Goal: Information Seeking & Learning: Learn about a topic

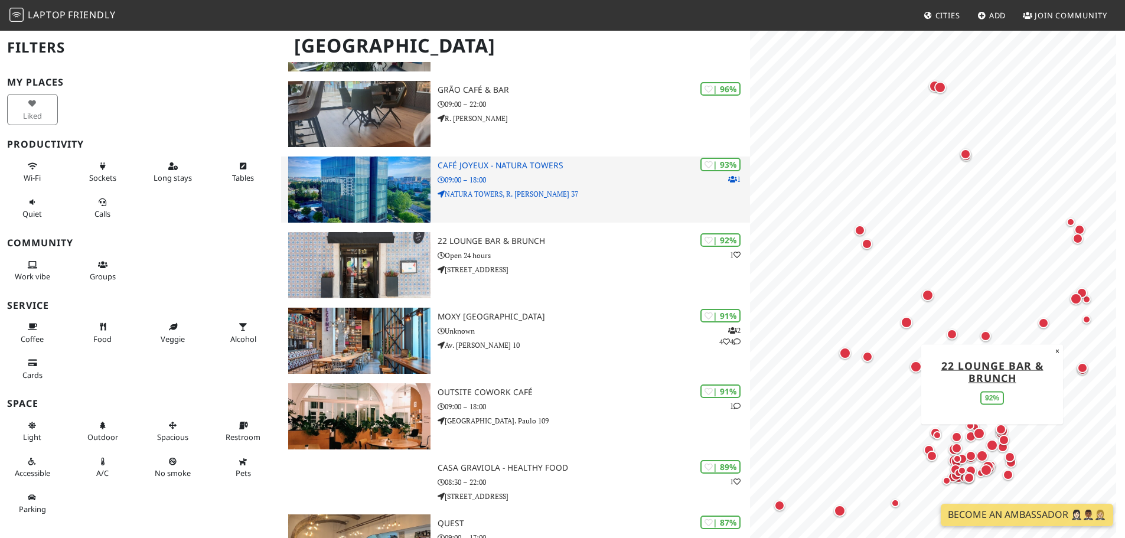
scroll to position [236, 0]
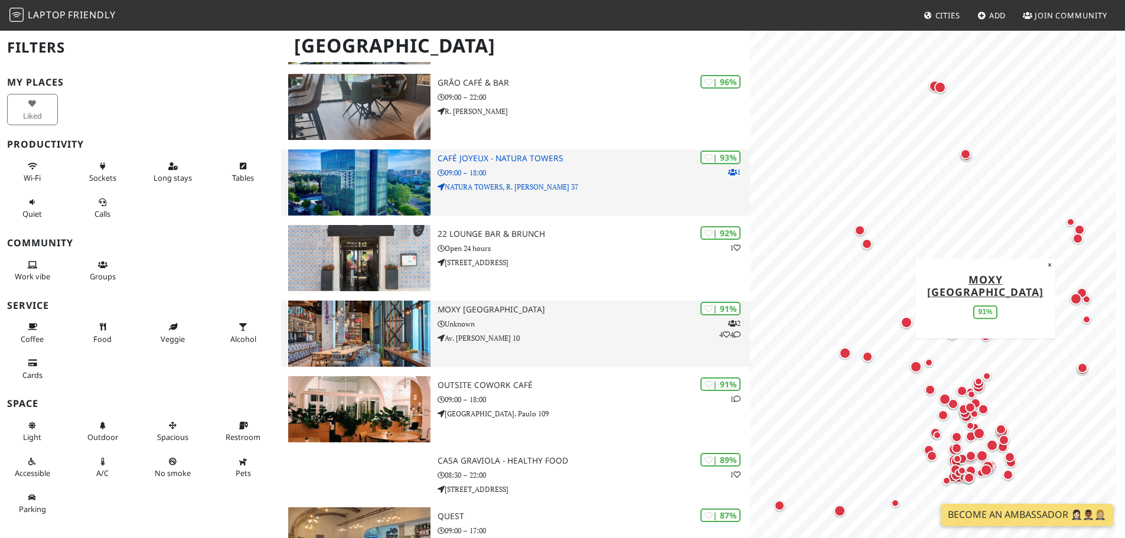
click at [614, 309] on h3 "Moxy Lisboa Oriente" at bounding box center [594, 310] width 312 height 10
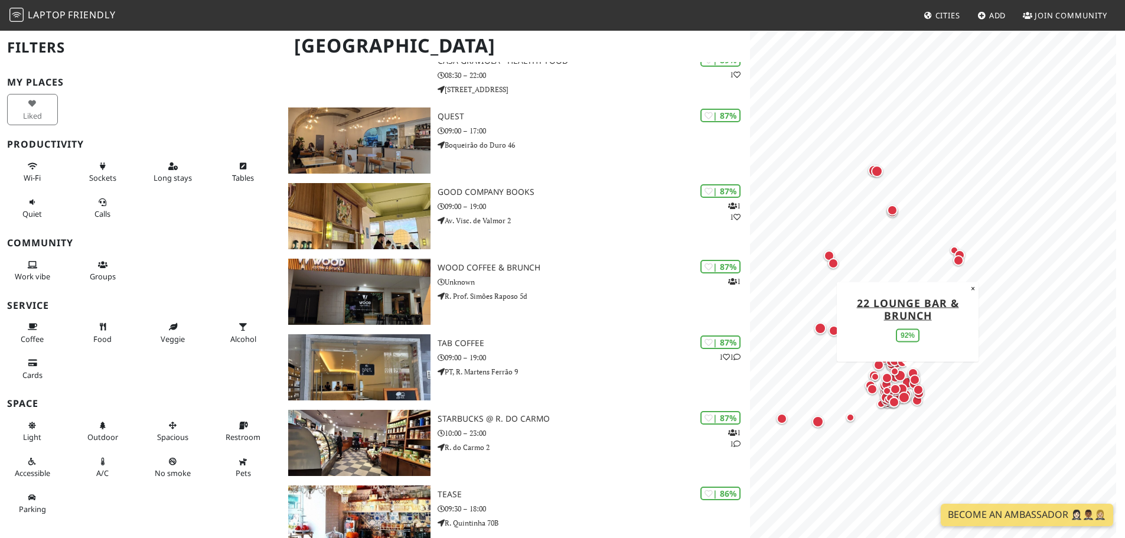
scroll to position [650, 0]
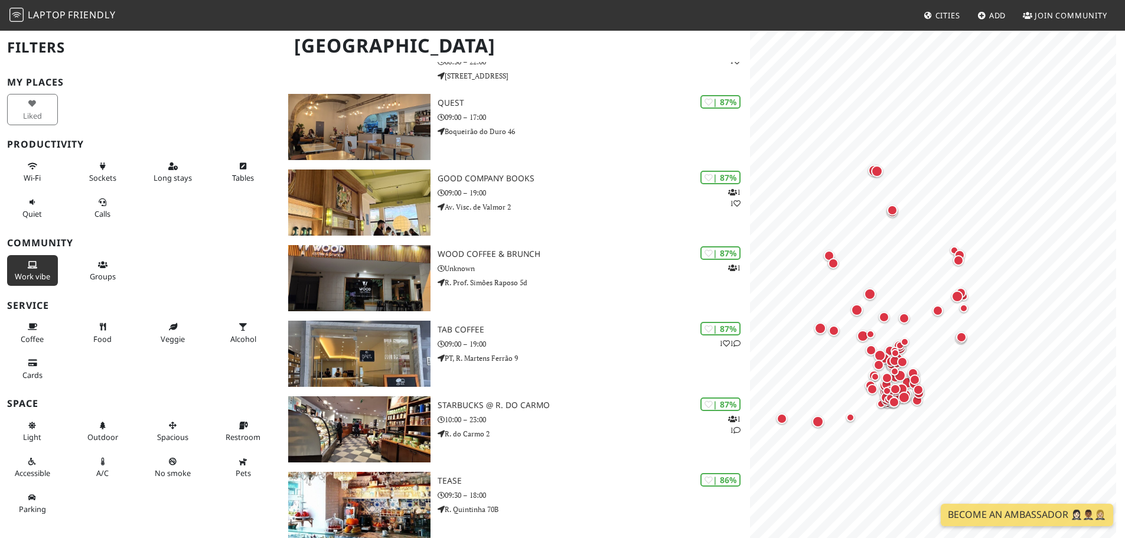
click at [44, 258] on button "Work vibe" at bounding box center [32, 270] width 51 height 31
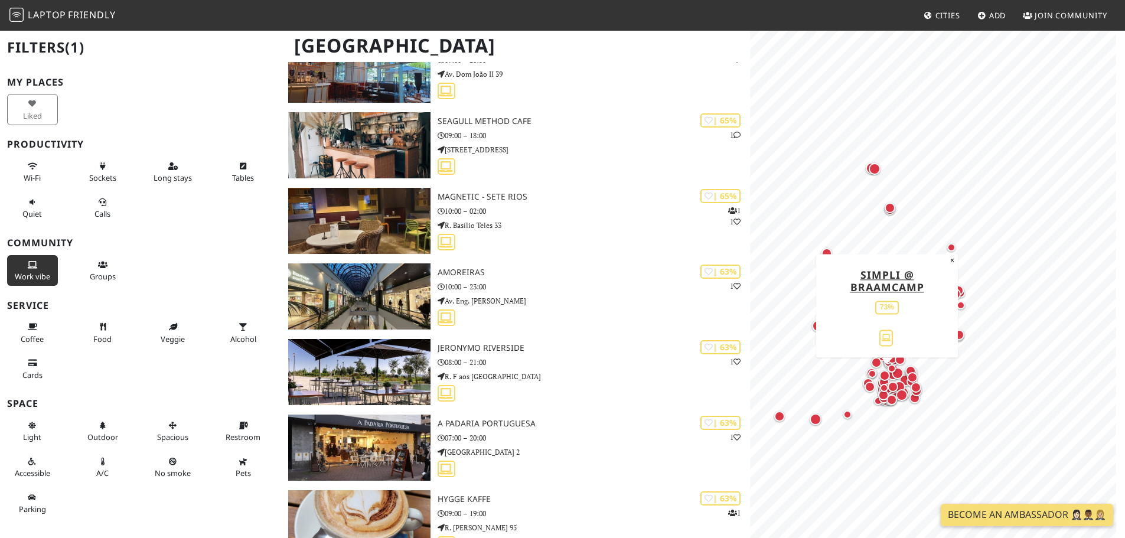
scroll to position [4666, 0]
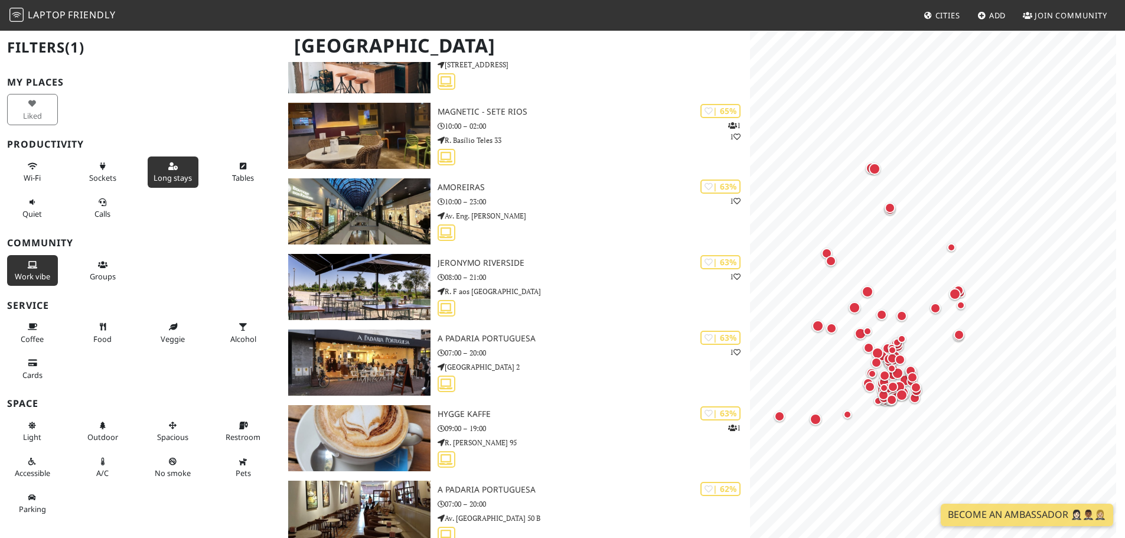
click at [178, 161] on button "Long stays" at bounding box center [173, 172] width 51 height 31
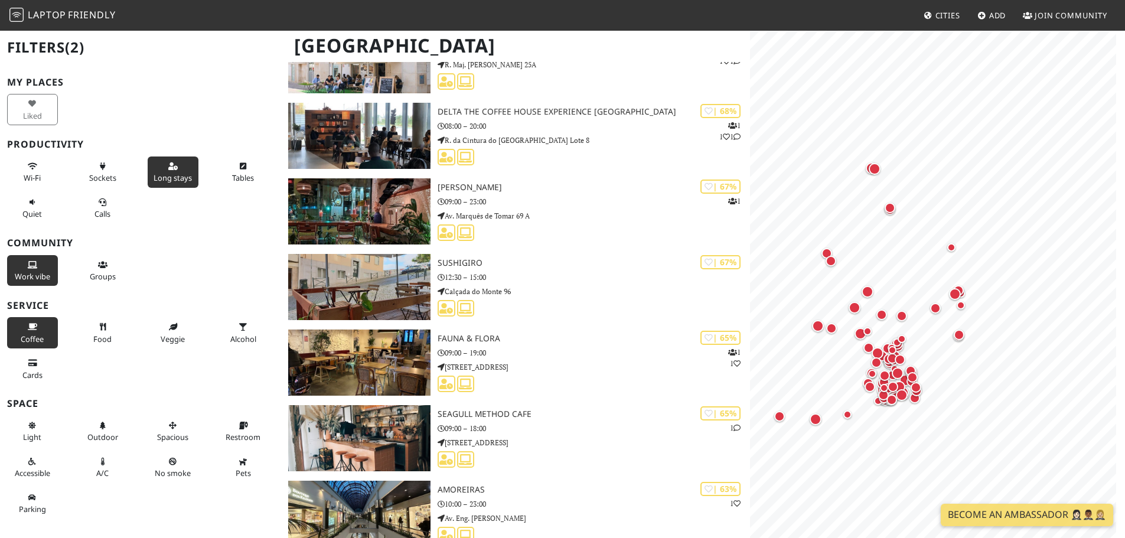
click at [22, 331] on button "Coffee" at bounding box center [32, 332] width 51 height 31
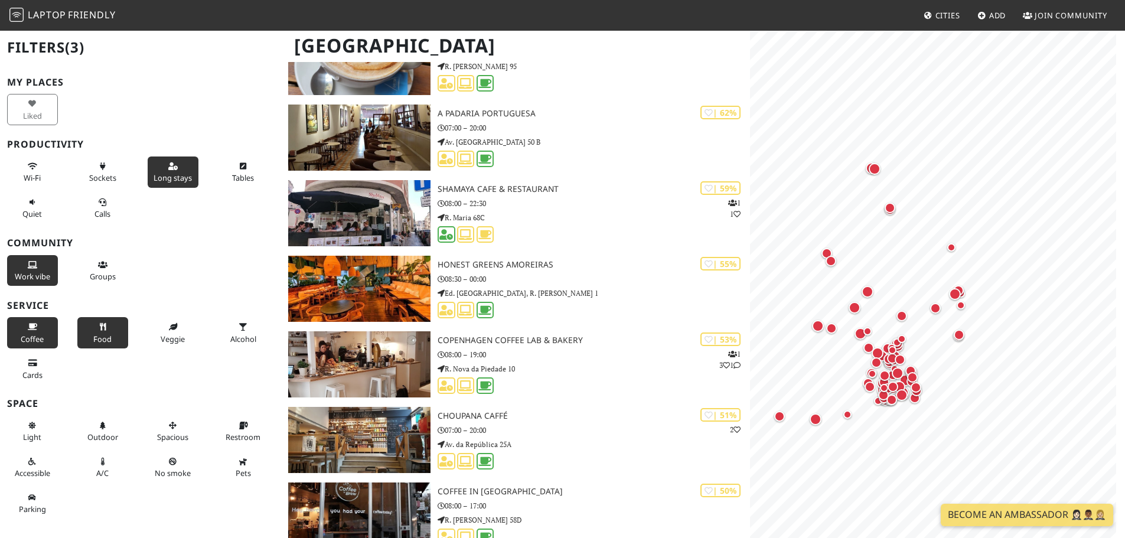
click at [104, 340] on span "Food" at bounding box center [102, 339] width 18 height 11
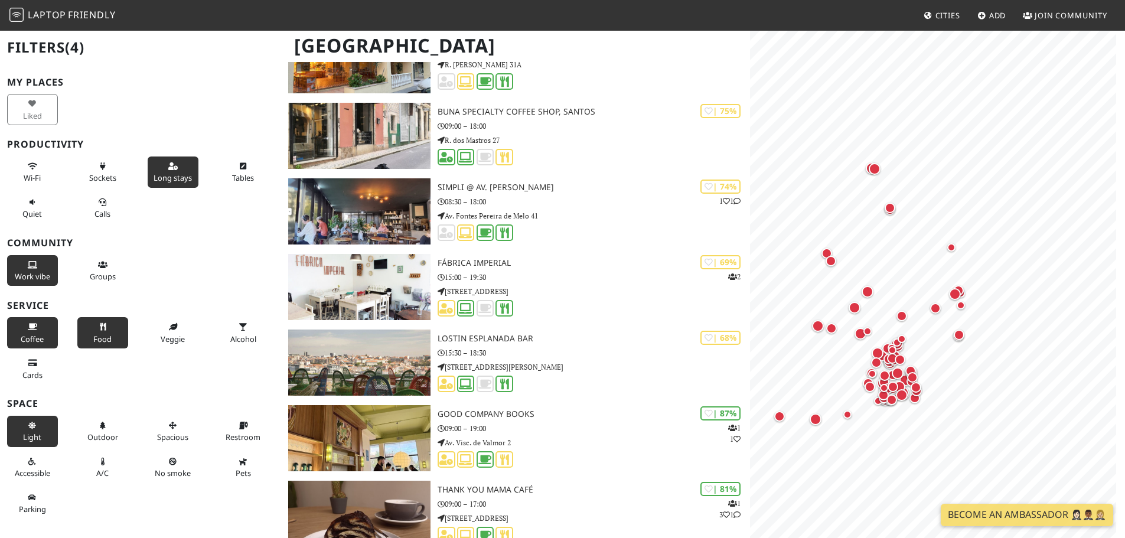
click at [8, 442] on button "Light" at bounding box center [32, 431] width 51 height 31
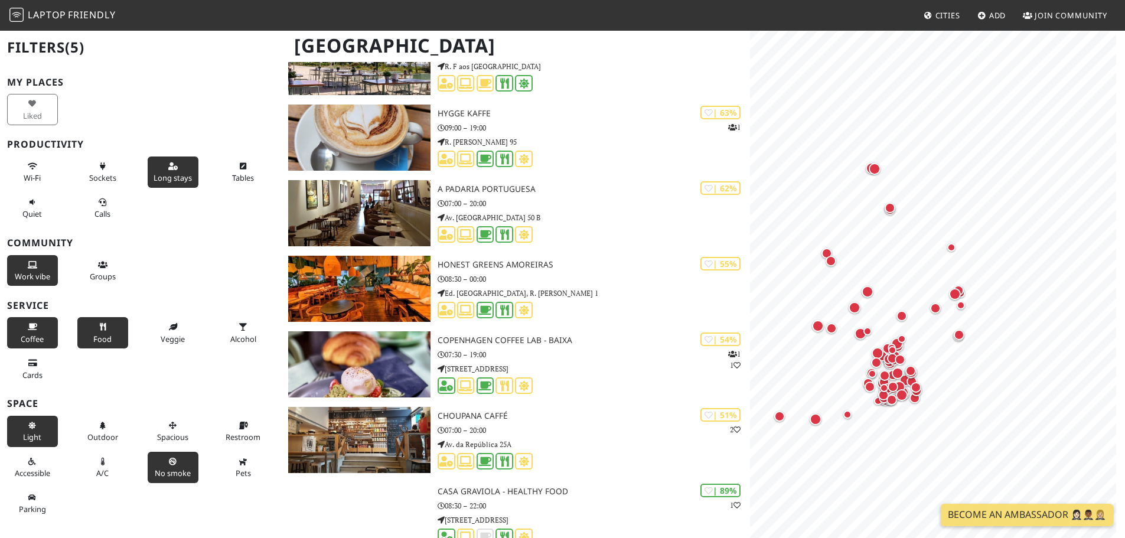
click at [182, 471] on span "No smoke" at bounding box center [173, 473] width 36 height 11
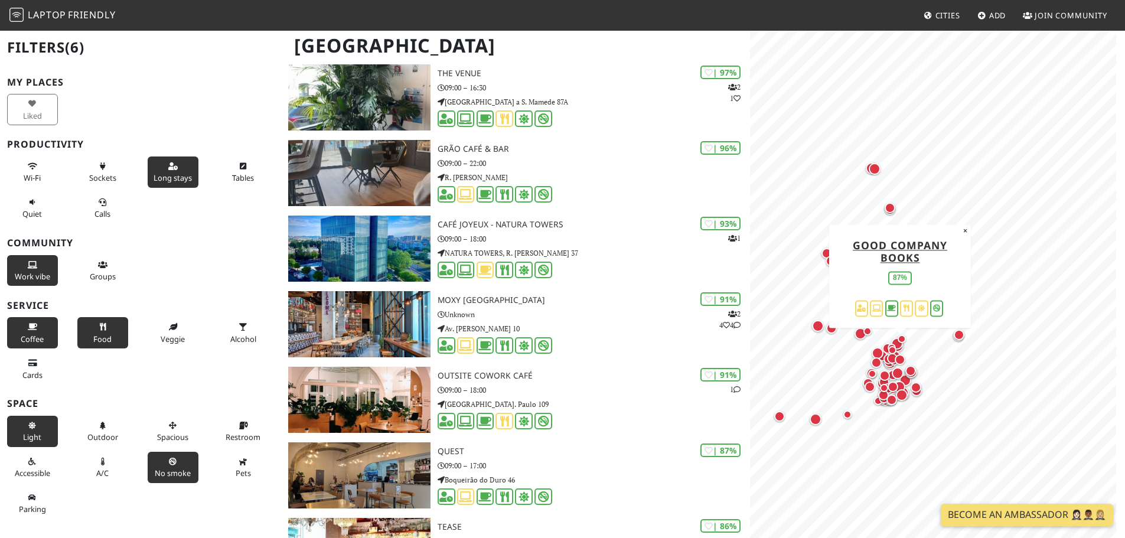
scroll to position [0, 0]
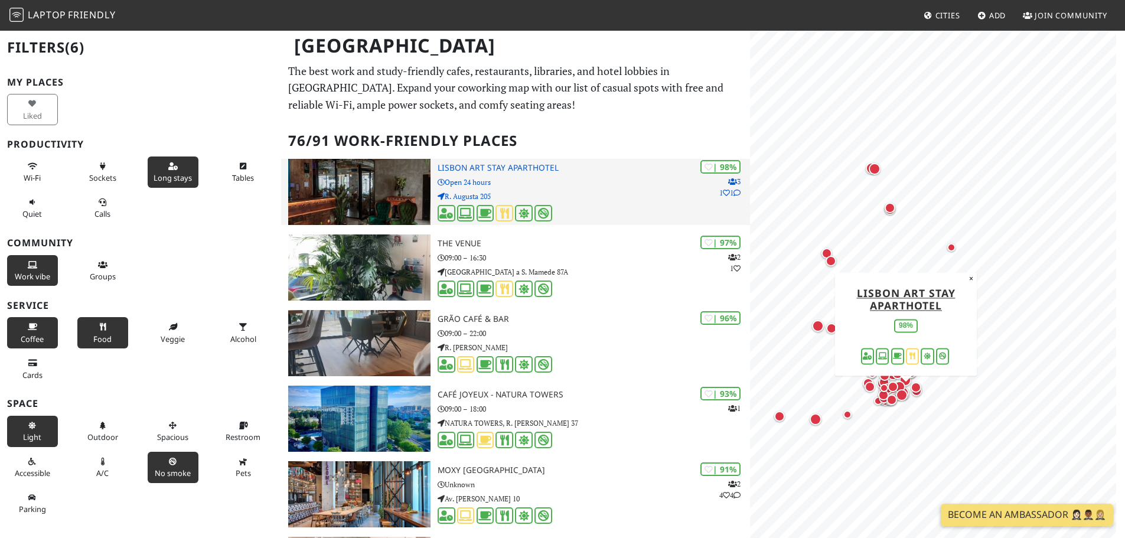
click at [528, 180] on p "Open 24 hours" at bounding box center [594, 182] width 312 height 11
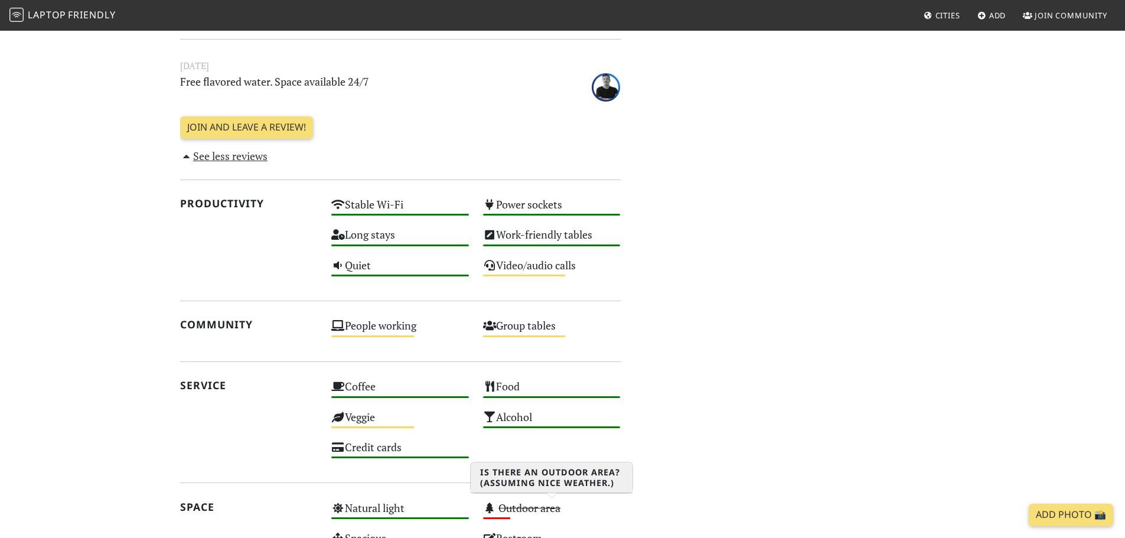
scroll to position [965, 0]
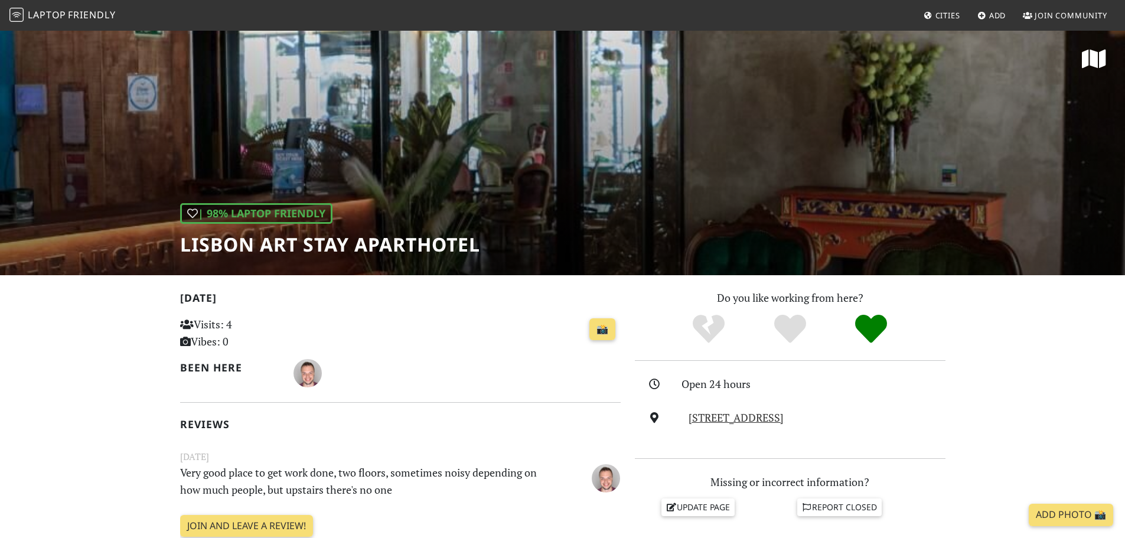
click at [539, 179] on div "| 98% Laptop Friendly Lisbon Art Stay Aparthotel" at bounding box center [562, 153] width 1125 height 246
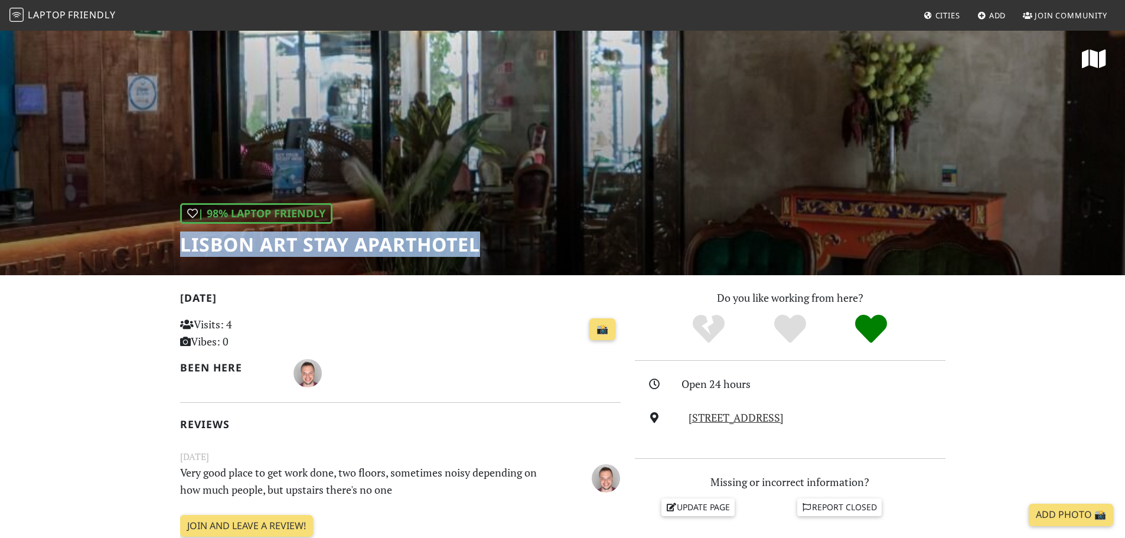
drag, startPoint x: 183, startPoint y: 239, endPoint x: 553, endPoint y: 250, distance: 369.9
click at [553, 250] on div "| 98% Laptop Friendly Lisbon Art Stay Aparthotel" at bounding box center [562, 153] width 1125 height 246
copy h1 "Lisbon Art Stay Aparthotel"
